Goal: Information Seeking & Learning: Learn about a topic

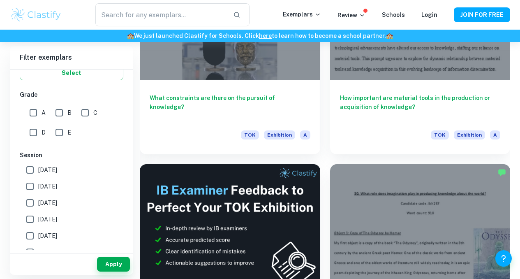
scroll to position [336, 0]
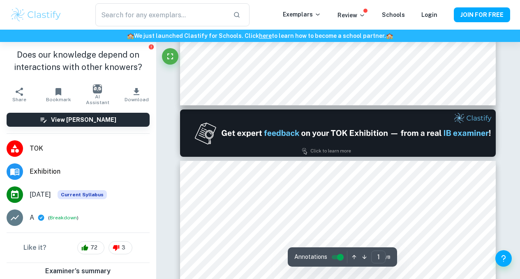
type input "2"
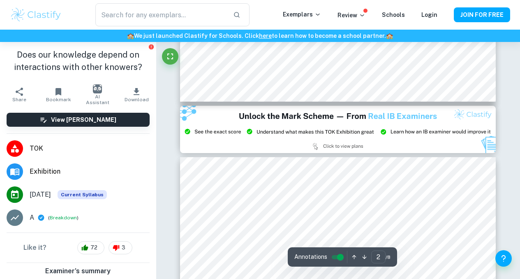
scroll to position [896, 0]
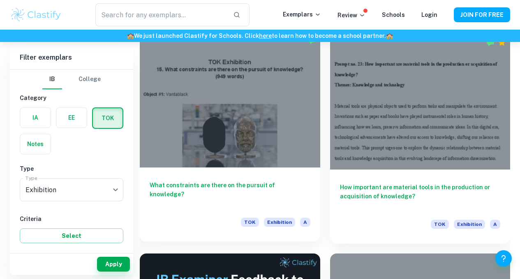
scroll to position [242, 0]
